Goal: Find specific page/section: Find specific page/section

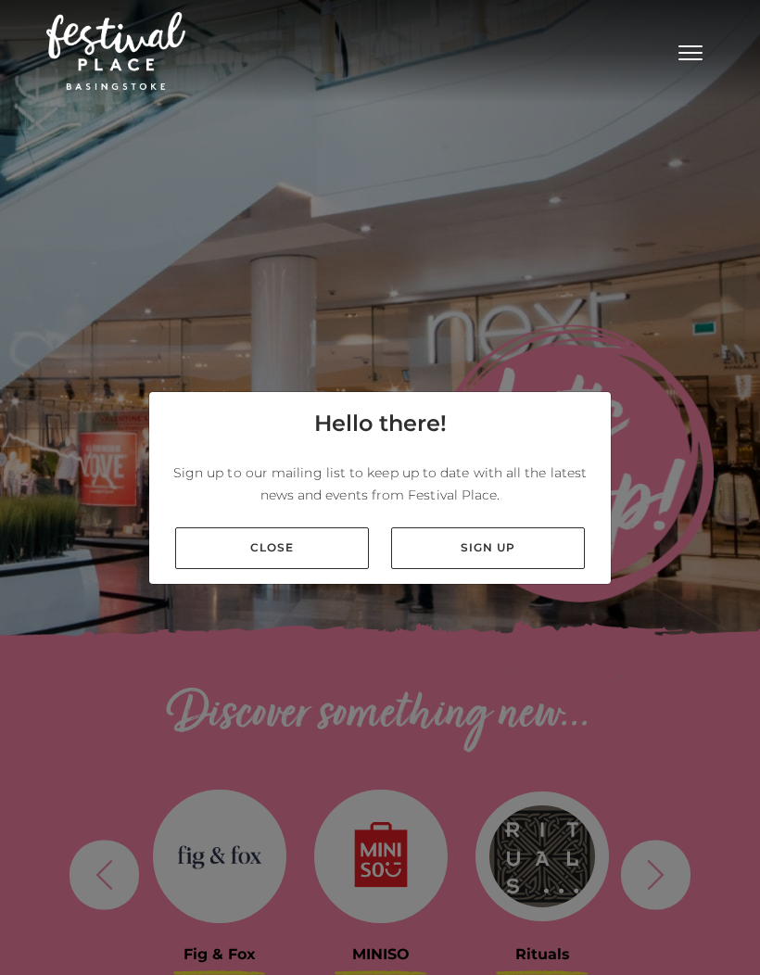
click at [307, 569] on link "Close" at bounding box center [272, 548] width 194 height 42
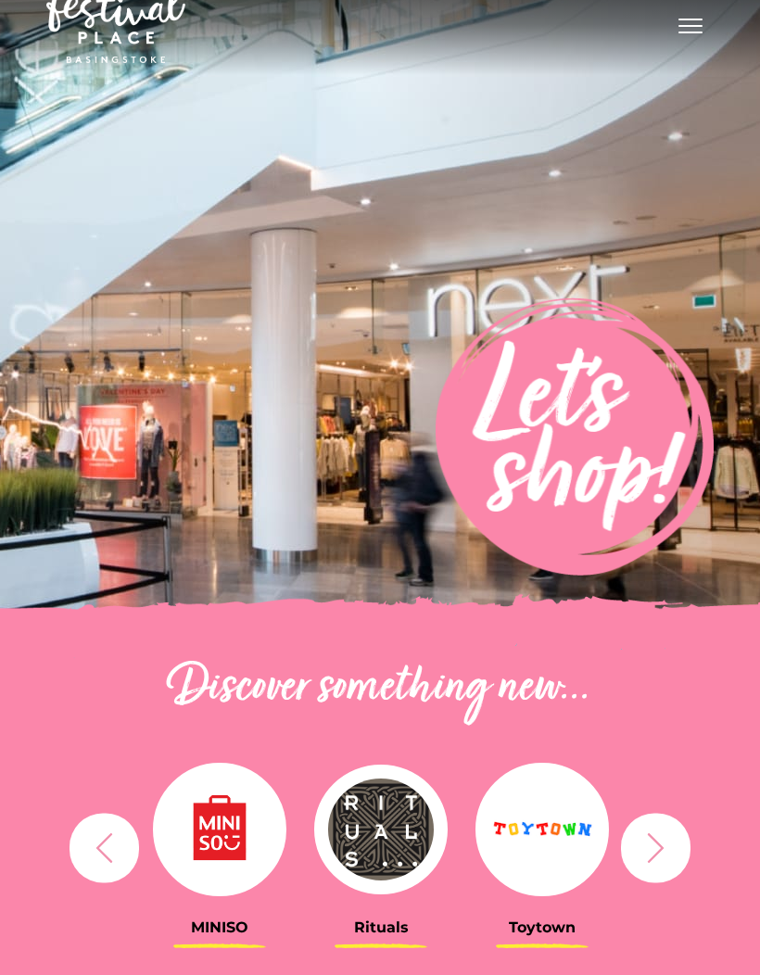
scroll to position [3, 0]
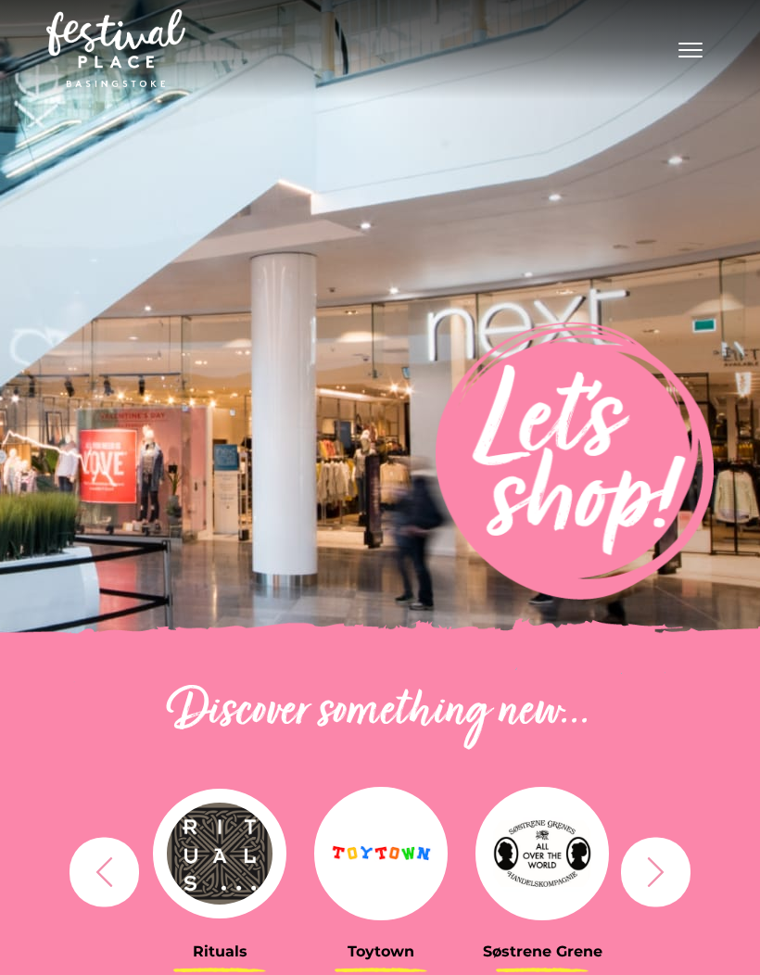
click at [692, 47] on button "Toggle navigation" at bounding box center [690, 47] width 46 height 27
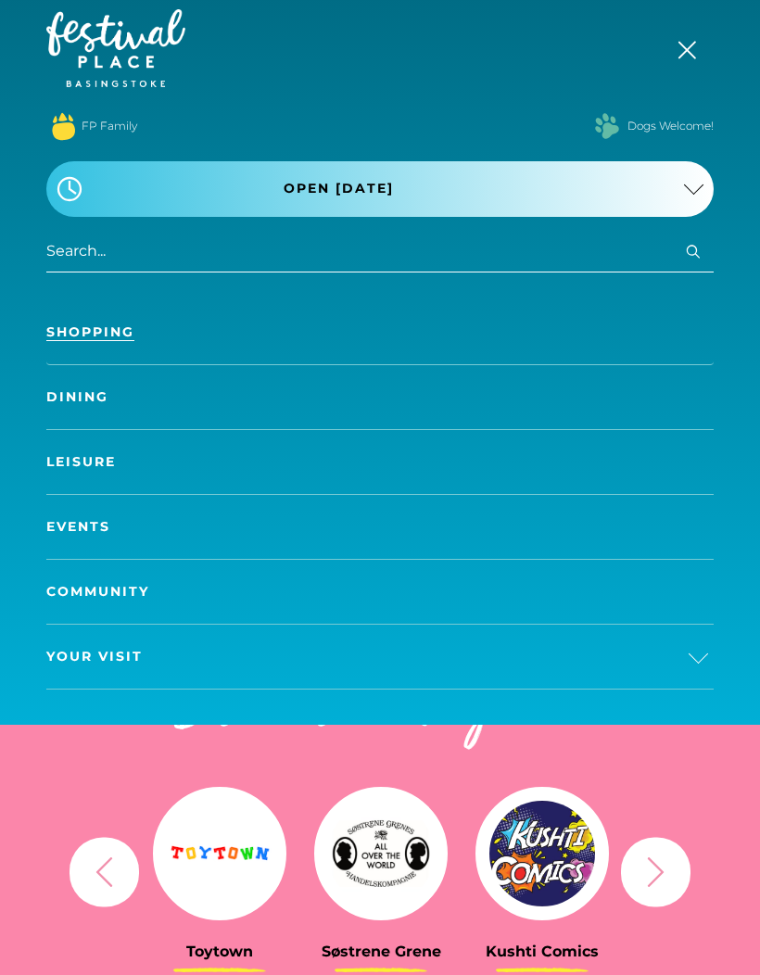
click at [114, 334] on link "Shopping" at bounding box center [379, 332] width 667 height 64
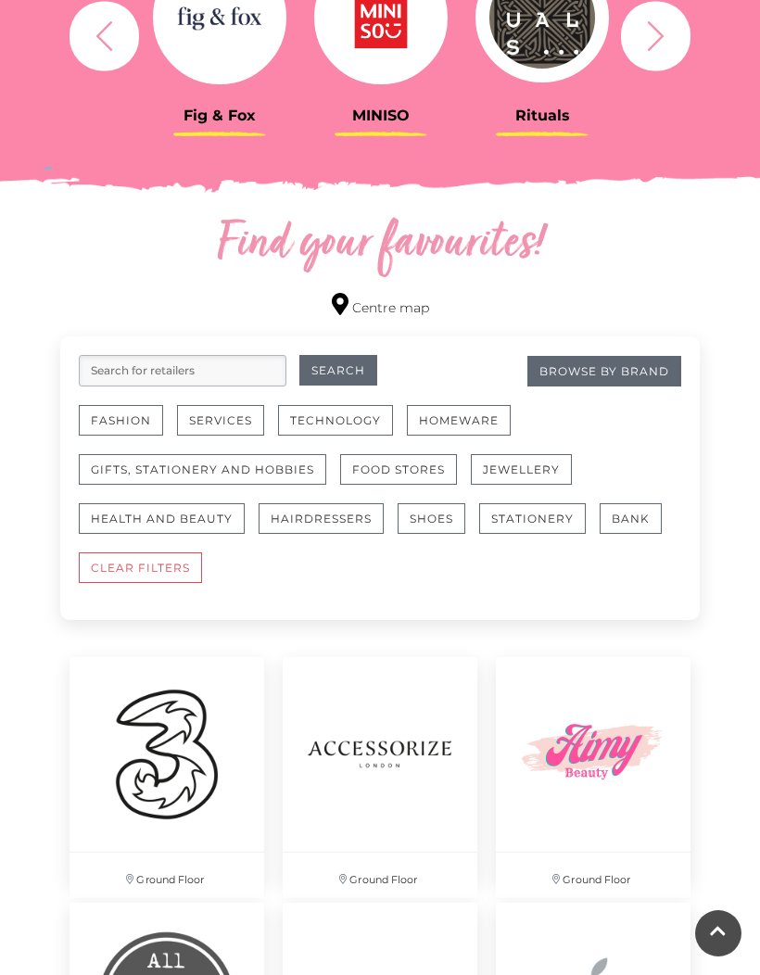
scroll to position [843, 0]
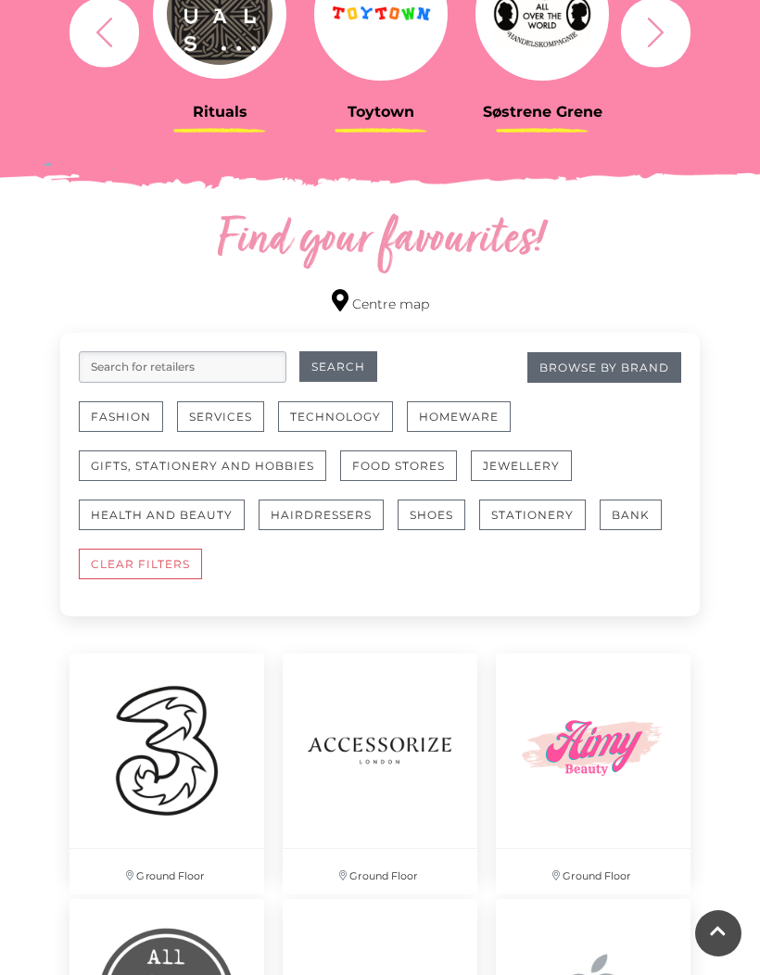
click at [132, 419] on button "Fashion" at bounding box center [121, 416] width 84 height 31
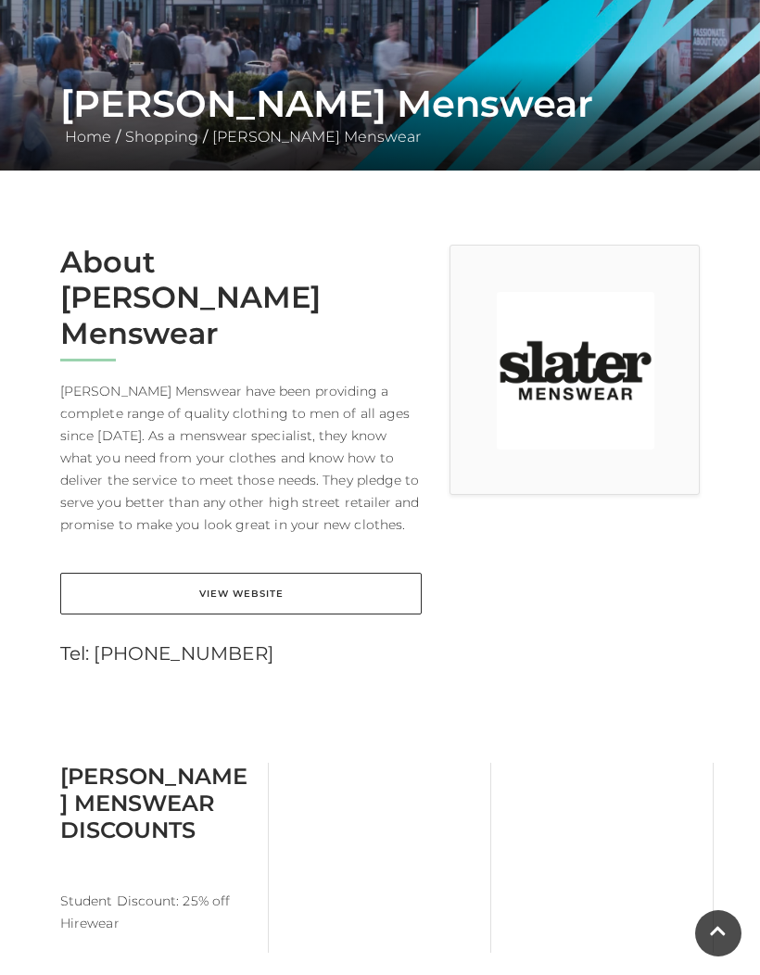
scroll to position [271, 0]
